Goal: Transaction & Acquisition: Book appointment/travel/reservation

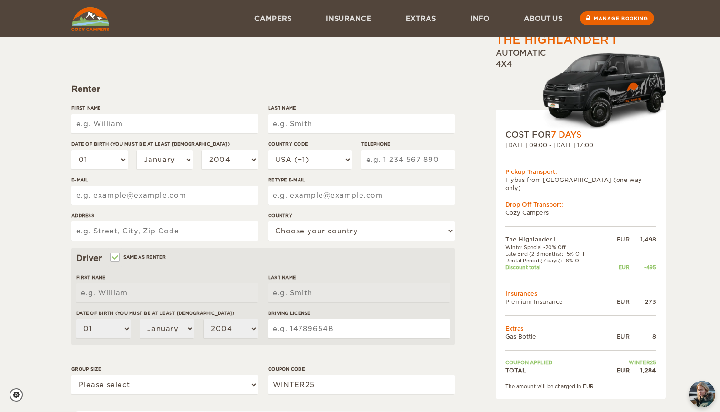
scroll to position [49, 0]
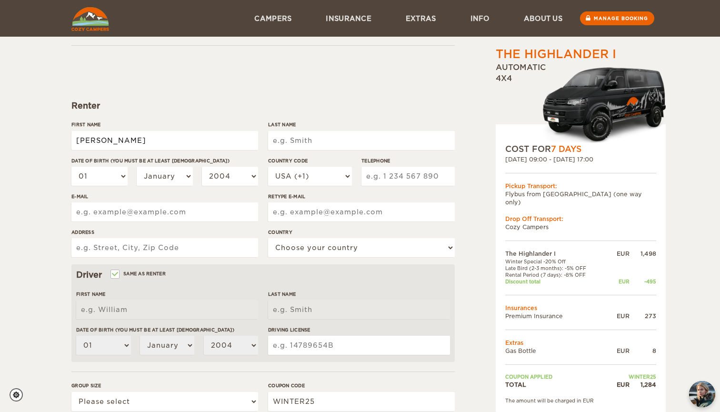
type input "[PERSON_NAME]"
type input "Tarasiuk"
select select "25"
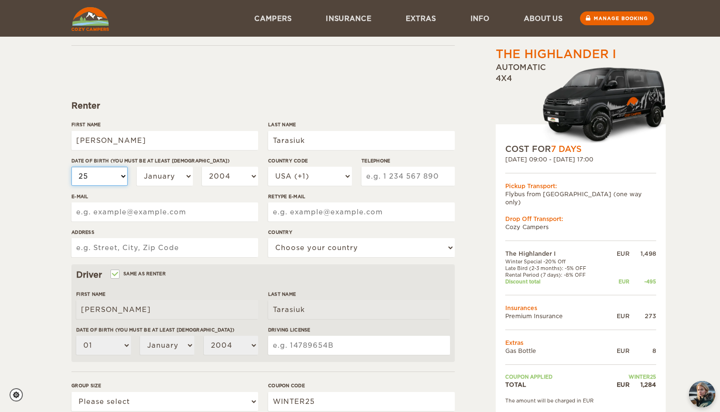
select select "25"
select select "11"
select select "1991"
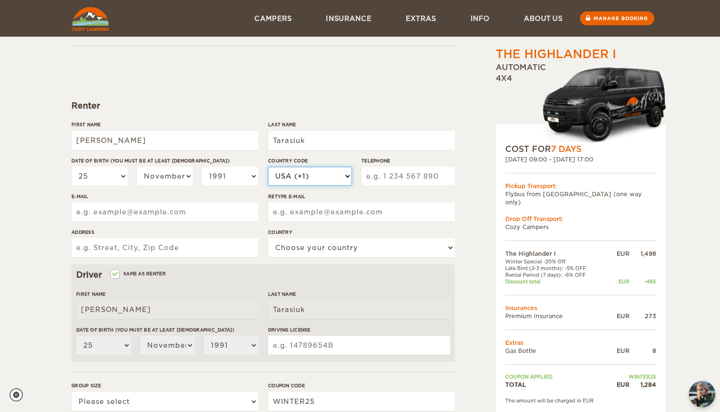
select select "370"
type input "676"
type input "[EMAIL_ADDRESS][DOMAIN_NAME]"
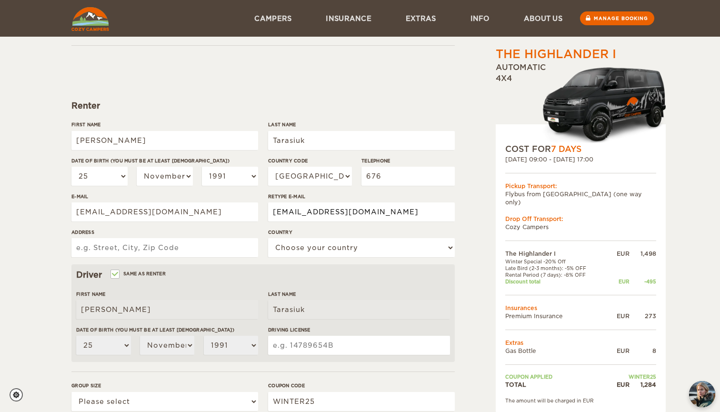
type input "[EMAIL_ADDRESS][DOMAIN_NAME]"
type input "[PERSON_NAME] 93-148"
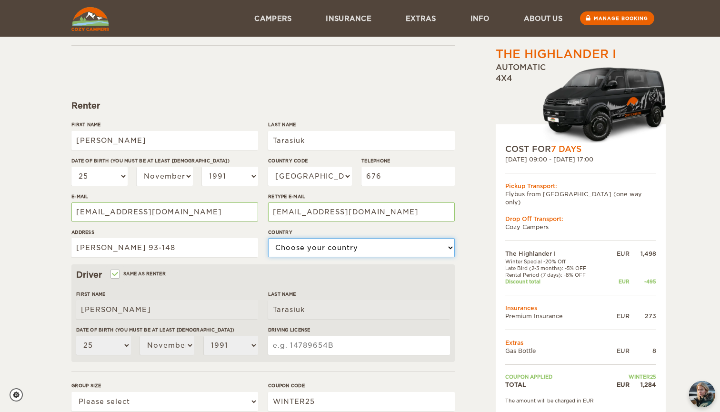
select select "119"
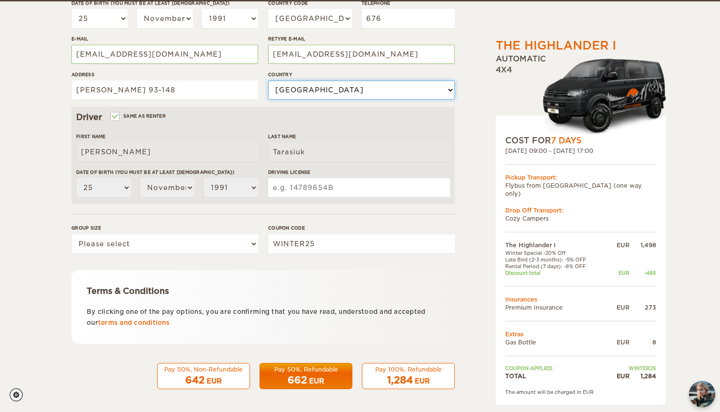
scroll to position [206, 0]
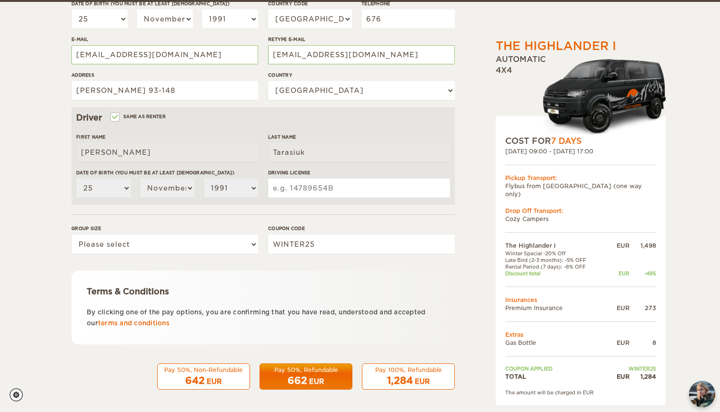
click at [323, 191] on input "Driving License" at bounding box center [359, 187] width 182 height 19
select select "2"
click at [271, 265] on form "Renter First Name [PERSON_NAME] Last Name [PERSON_NAME] Date of birth (You must…" at bounding box center [262, 138] width 383 height 501
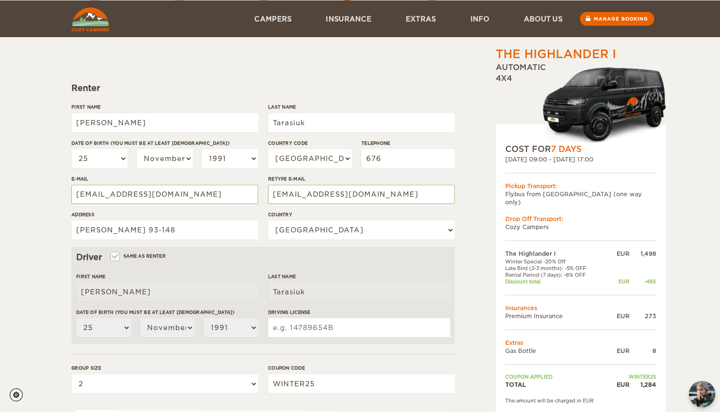
scroll to position [67, 0]
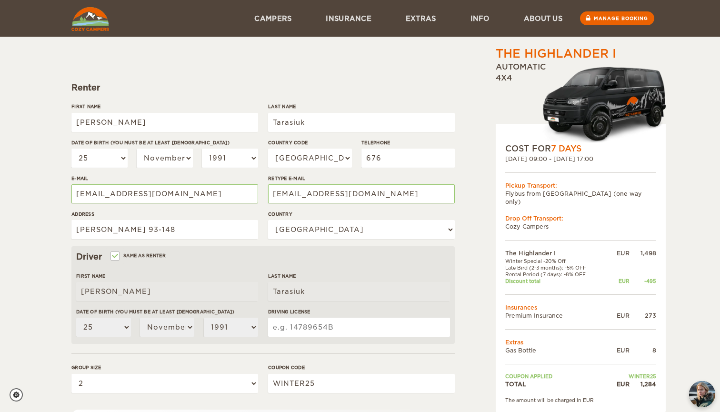
click at [386, 168] on div "Telephone 676" at bounding box center [407, 157] width 93 height 36
click at [393, 153] on input "676" at bounding box center [407, 157] width 93 height 19
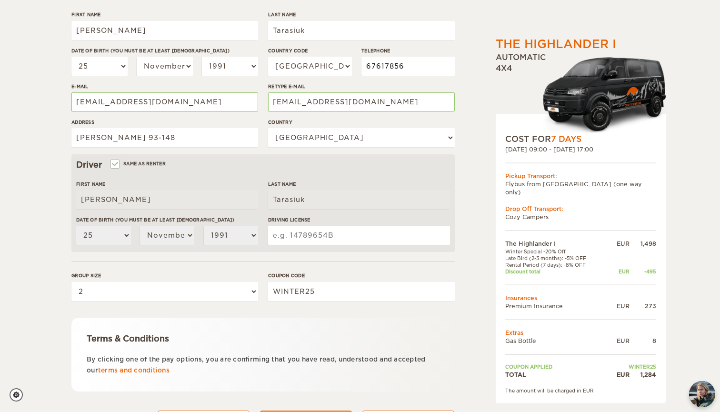
scroll to position [159, 0]
type input "67617856"
click at [297, 234] on input "Driving License" at bounding box center [359, 234] width 182 height 19
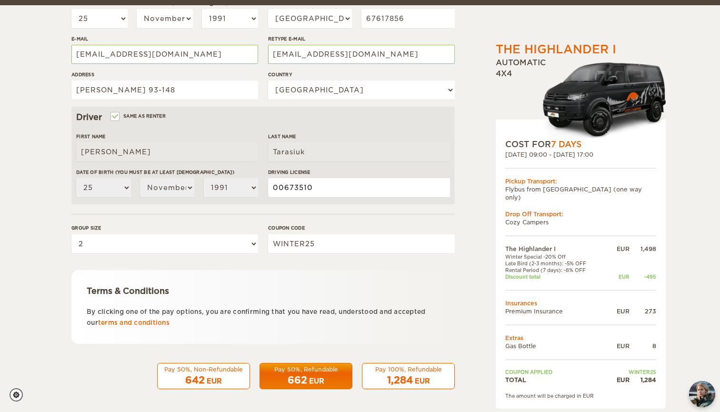
scroll to position [206, 0]
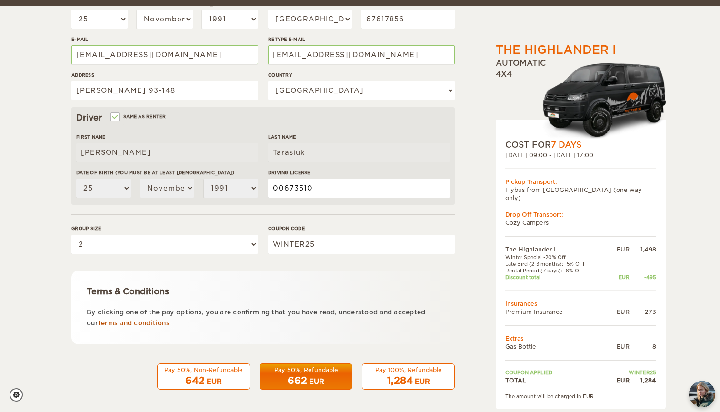
type input "00673510"
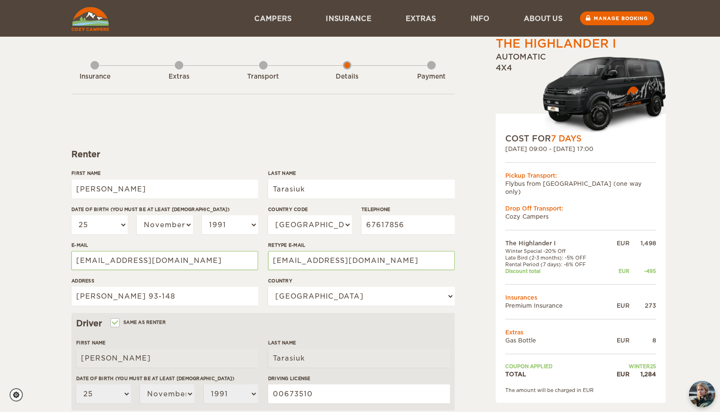
scroll to position [0, 0]
click at [304, 135] on form "Renter First Name [PERSON_NAME] Last Name [PERSON_NAME] Date of birth (You must…" at bounding box center [262, 344] width 383 height 501
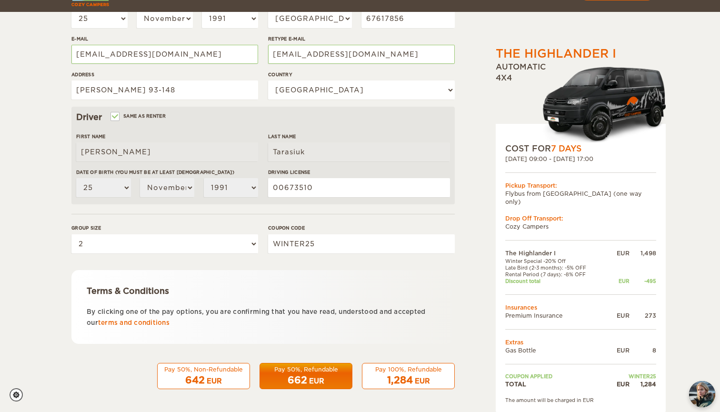
scroll to position [206, 0]
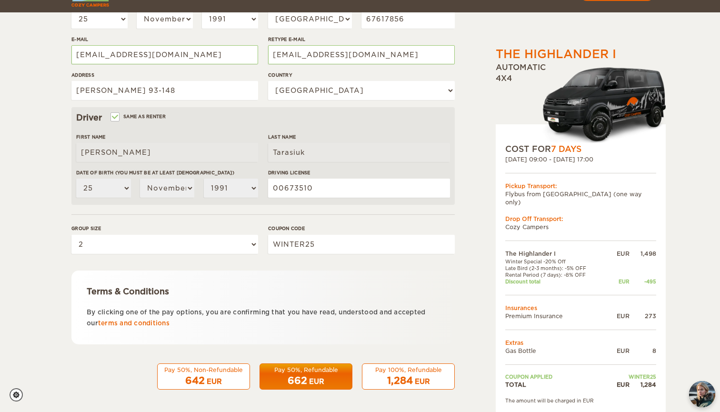
drag, startPoint x: 375, startPoint y: 311, endPoint x: 451, endPoint y: 311, distance: 76.1
click at [451, 311] on div "Terms & Conditions By clicking one of the pay options, you are confirming that …" at bounding box center [262, 307] width 383 height 74
click at [327, 375] on div "662 EUR" at bounding box center [306, 381] width 80 height 14
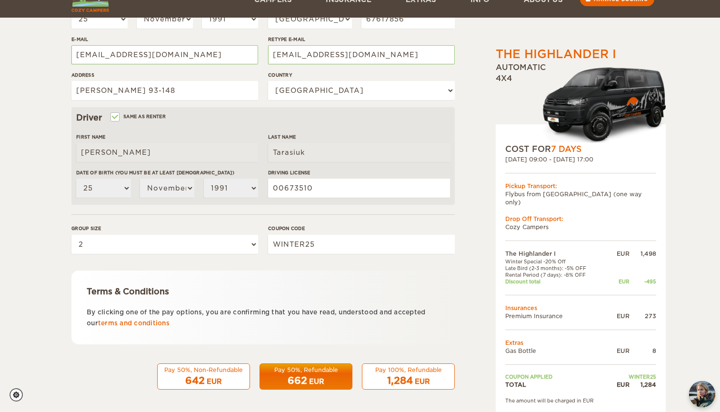
click at [383, 374] on div "1,284 EUR" at bounding box center [408, 381] width 80 height 14
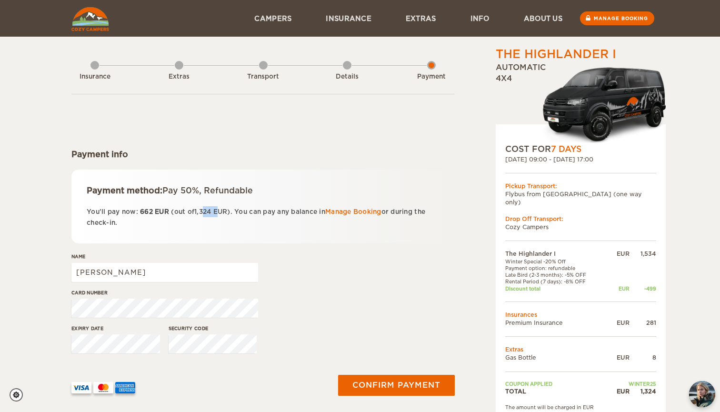
drag, startPoint x: 208, startPoint y: 211, endPoint x: 223, endPoint y: 211, distance: 14.8
click at [223, 211] on p "You'll pay now: 662 EUR (out of 1,324 EUR ). You can pay any balance in Manage …" at bounding box center [263, 217] width 353 height 22
click at [235, 244] on form "Payment info Payment method: Pay 50%, Refundable You'll pay now: 662 EUR (out o…" at bounding box center [262, 252] width 383 height 316
drag, startPoint x: 235, startPoint y: 244, endPoint x: 198, endPoint y: 208, distance: 51.8
click at [198, 208] on form "Payment info Payment method: Pay 50%, Refundable You'll pay now: 662 EUR (out o…" at bounding box center [262, 252] width 383 height 316
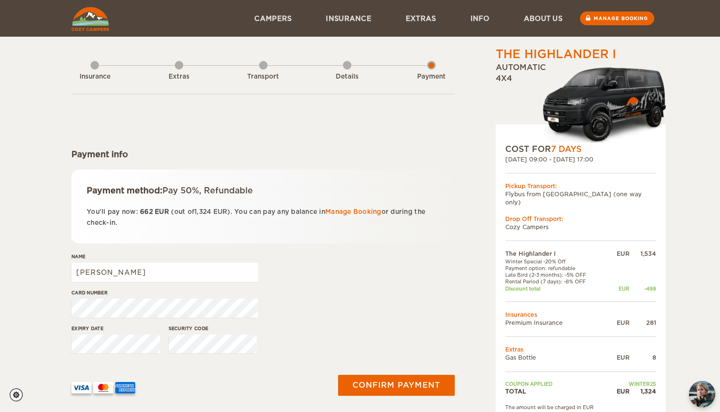
click at [245, 260] on div "Name Jevgenij" at bounding box center [164, 271] width 187 height 36
drag, startPoint x: 245, startPoint y: 260, endPoint x: 217, endPoint y: 210, distance: 57.1
click at [217, 210] on form "Payment info Payment method: Pay 50%, Refundable You'll pay now: 662 EUR (out o…" at bounding box center [262, 252] width 383 height 316
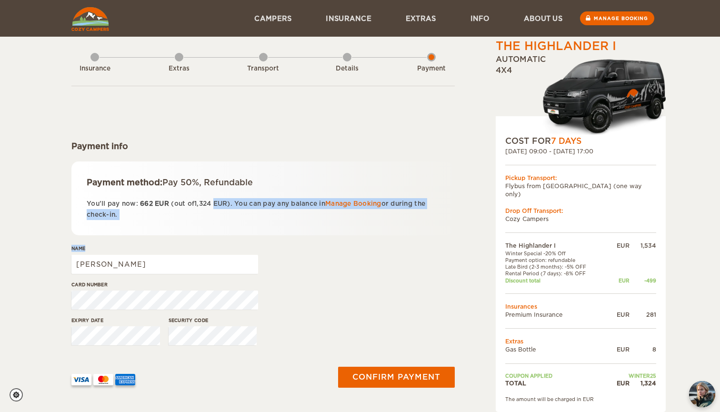
scroll to position [6, 0]
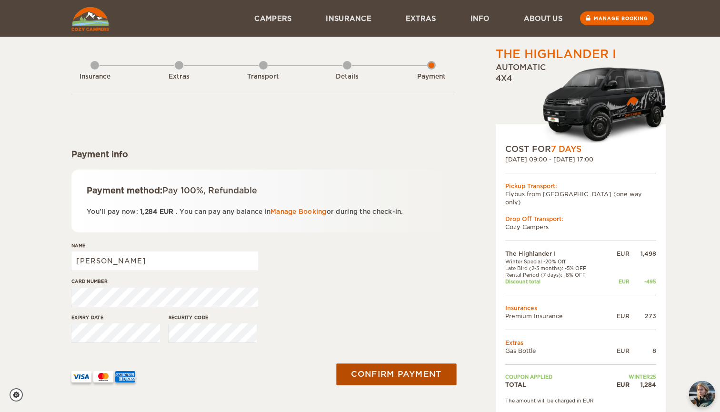
click at [355, 372] on button "Confirm payment" at bounding box center [396, 373] width 120 height 21
